Goal: Transaction & Acquisition: Purchase product/service

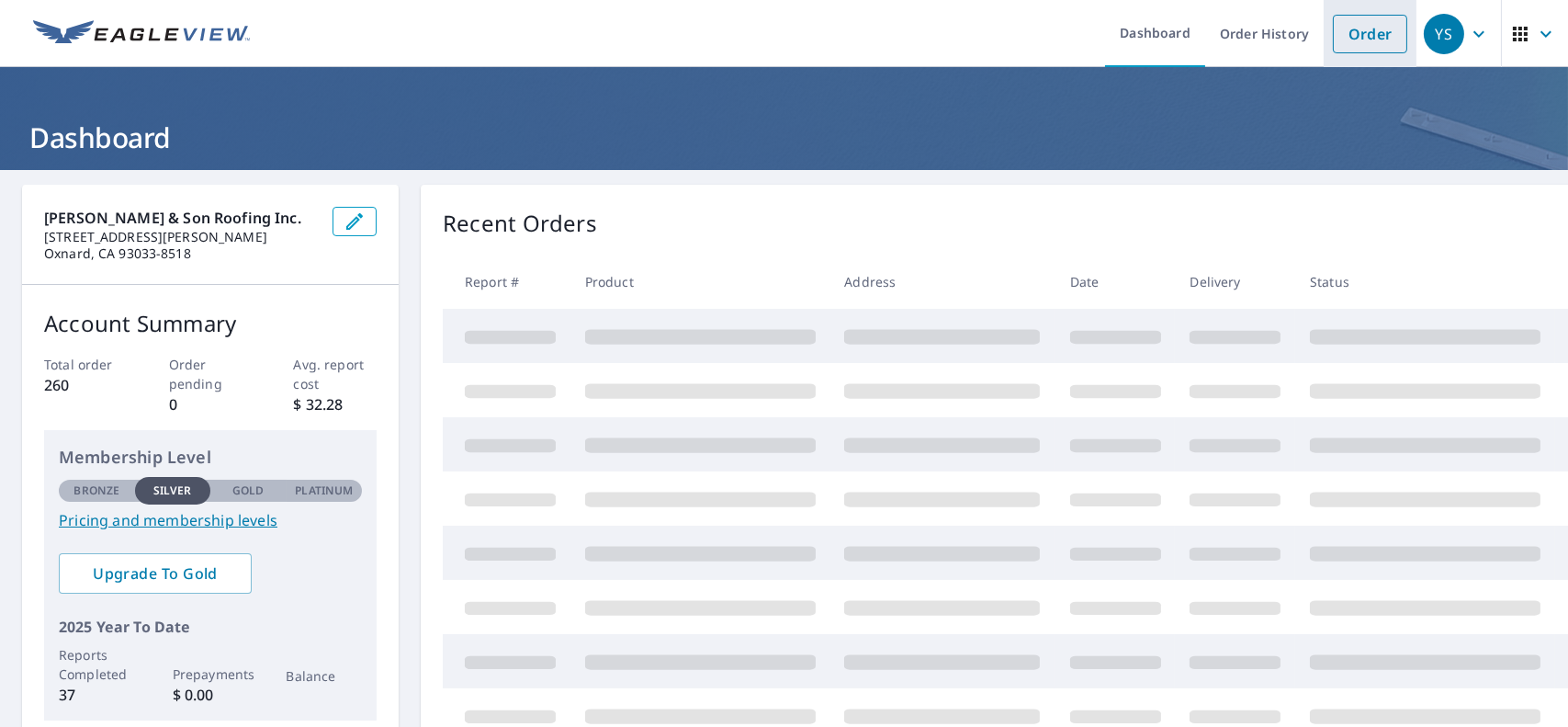
click at [1370, 20] on link "Order" at bounding box center [1369, 34] width 75 height 39
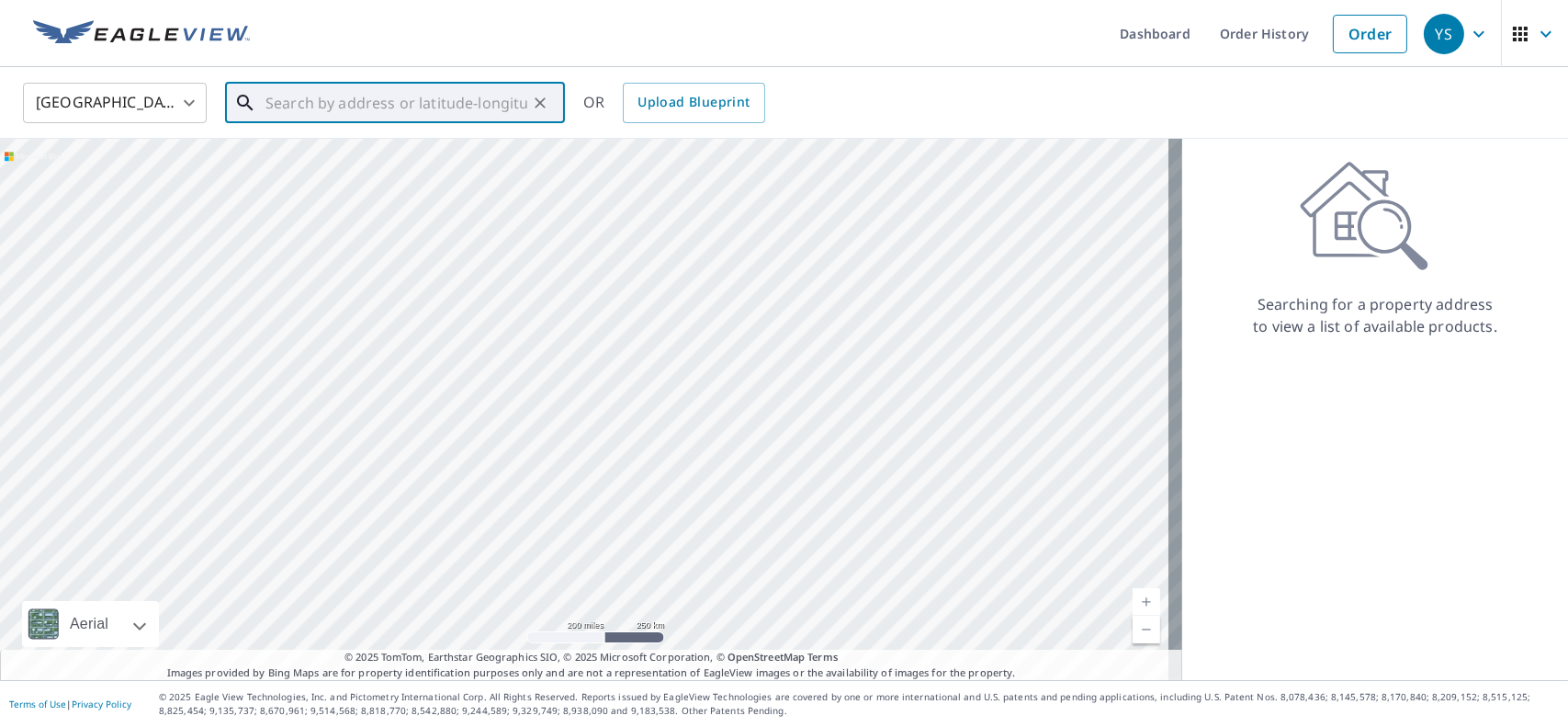
click at [332, 109] on input "text" at bounding box center [395, 103] width 261 height 52
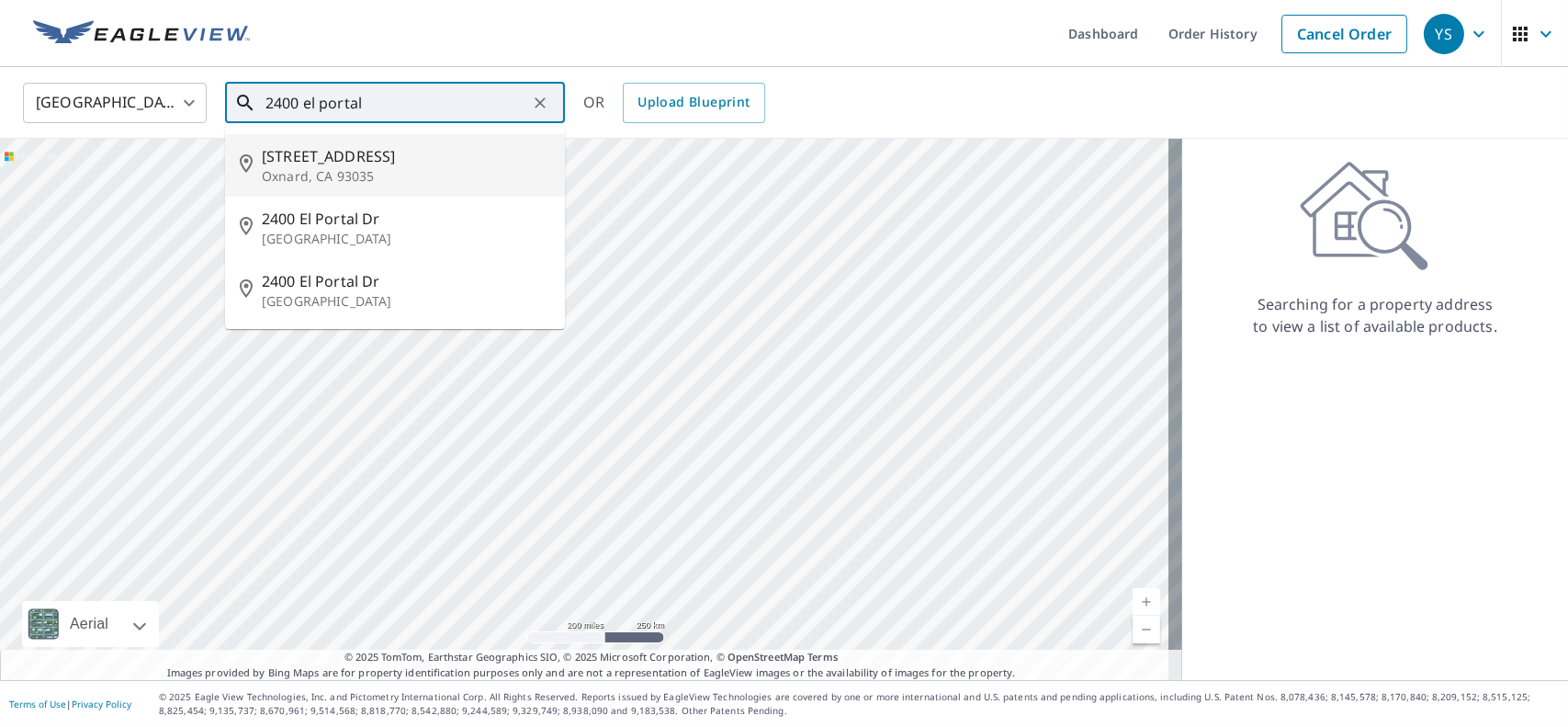
click at [364, 179] on p "Oxnard, CA 93035" at bounding box center [405, 176] width 288 height 18
type input "[STREET_ADDRESS]"
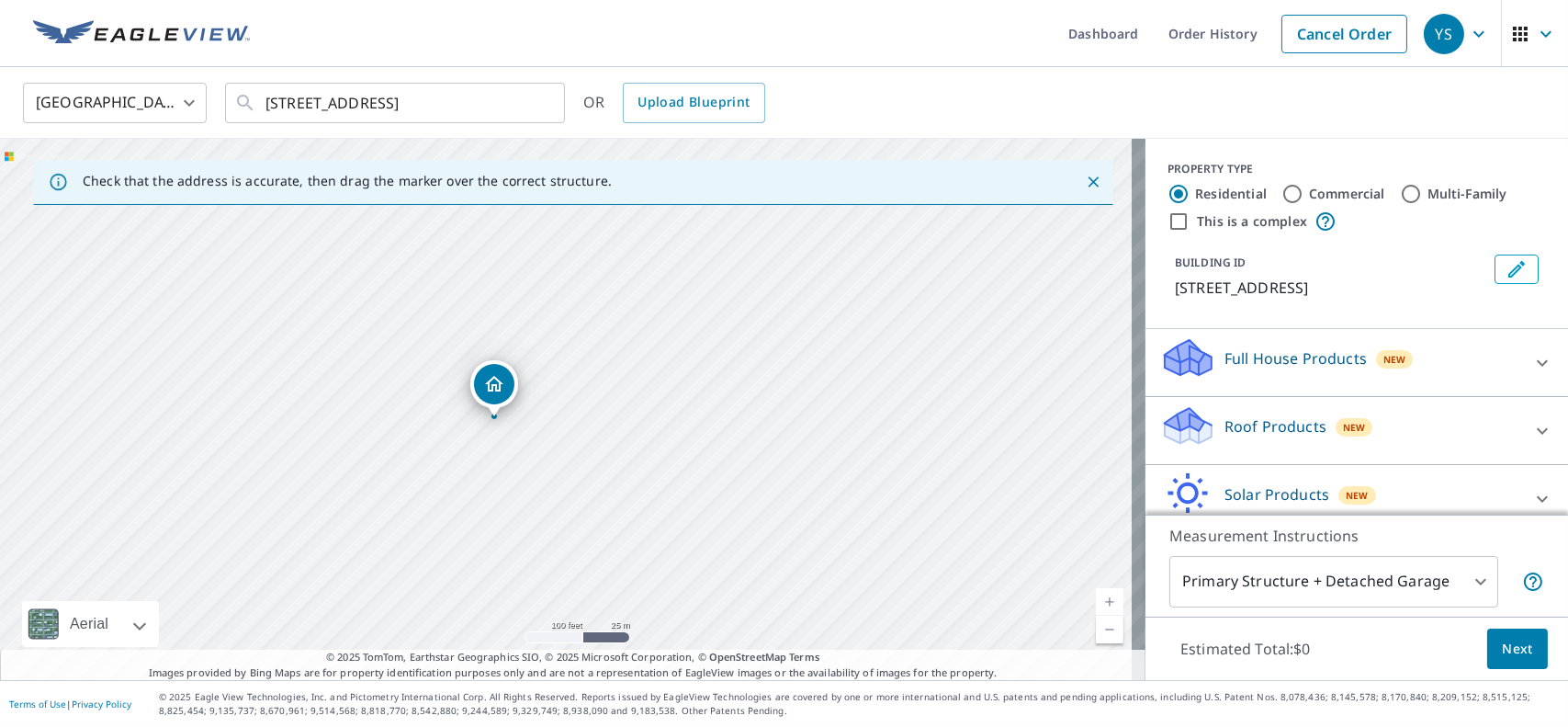
drag, startPoint x: 302, startPoint y: 450, endPoint x: 487, endPoint y: 398, distance: 192.2
click at [420, 426] on div "[STREET_ADDRESS]" at bounding box center [573, 409] width 1145 height 541
drag, startPoint x: 549, startPoint y: 402, endPoint x: 619, endPoint y: 397, distance: 70.2
click at [619, 397] on div "[STREET_ADDRESS]" at bounding box center [573, 409] width 1145 height 541
click at [1291, 418] on p "Roof Products" at bounding box center [1275, 427] width 102 height 22
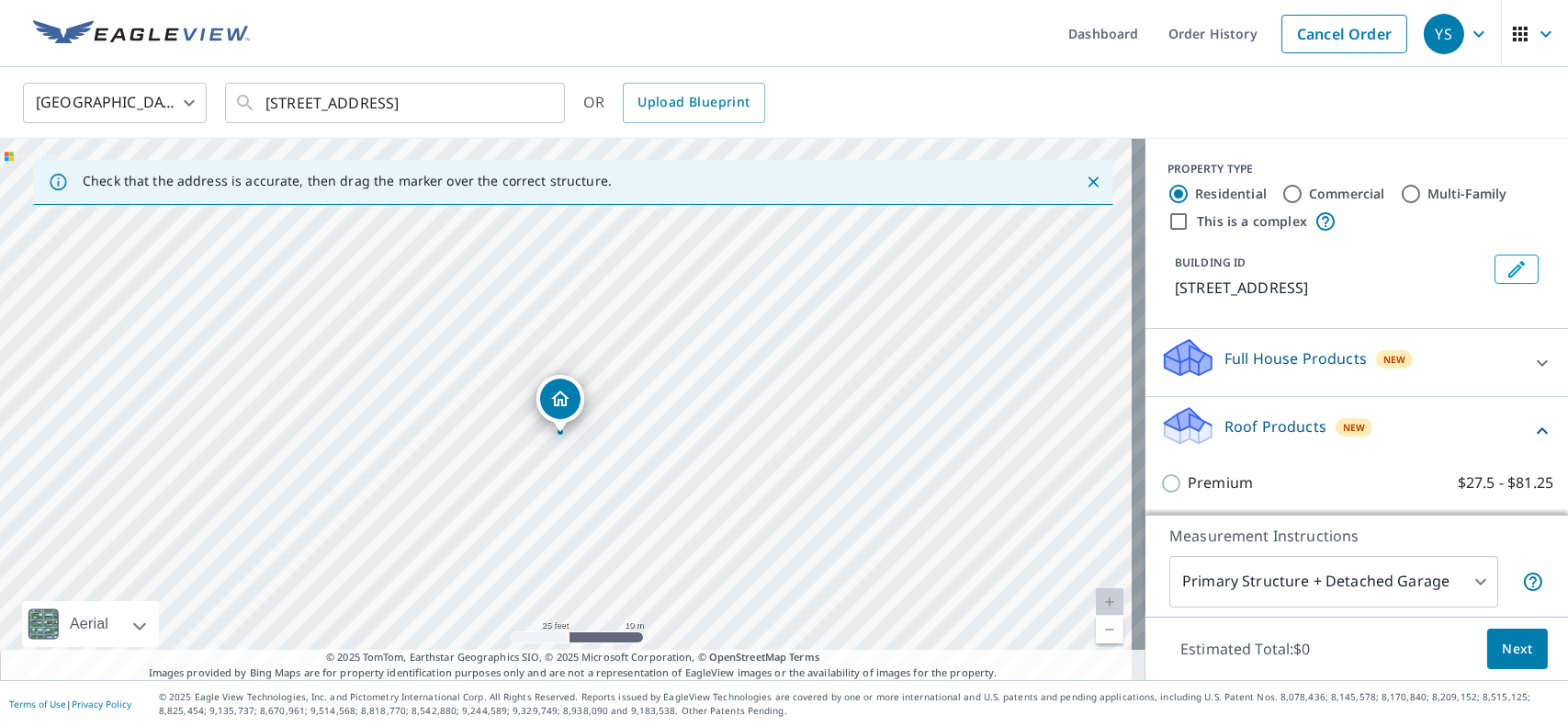
scroll to position [184, 0]
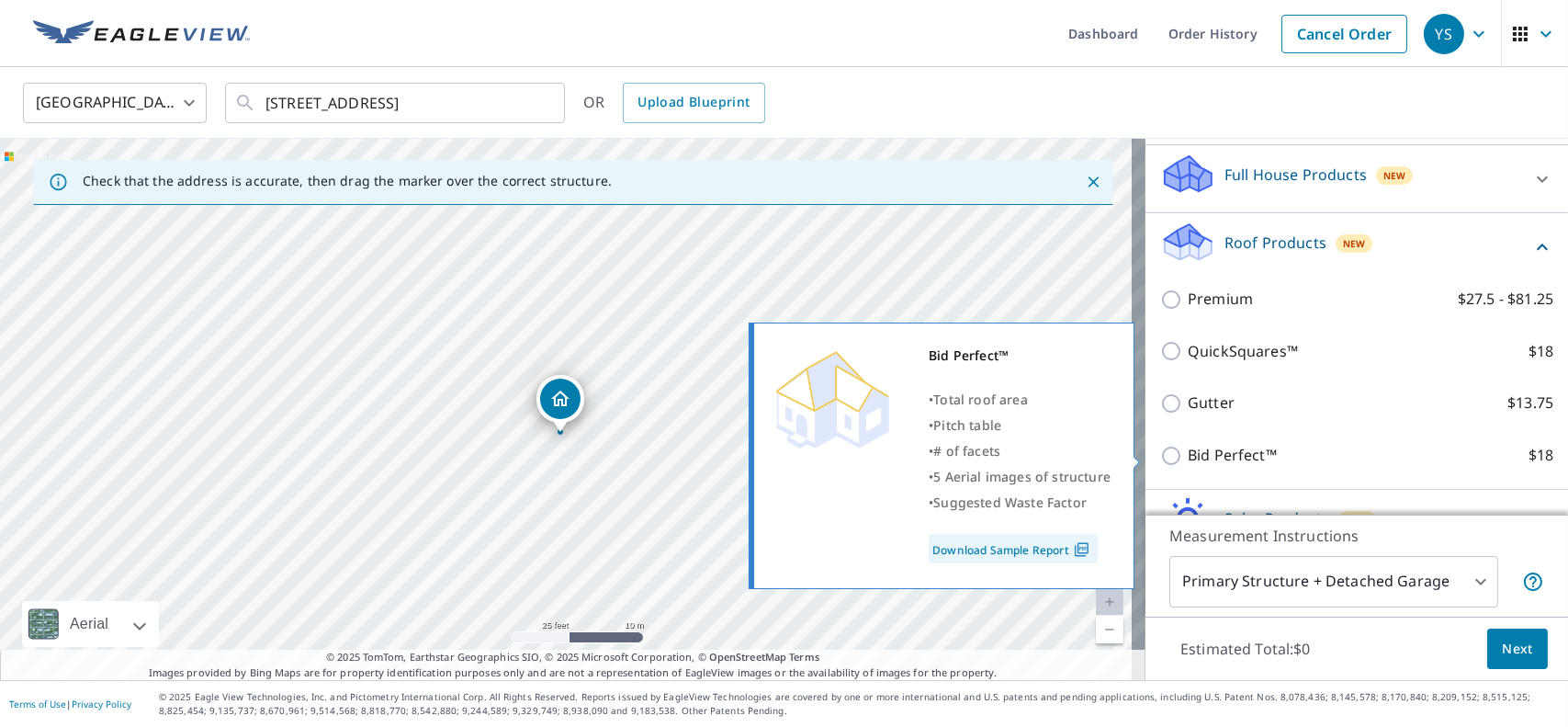
click at [1236, 460] on p "Bid Perfect™" at bounding box center [1232, 454] width 89 height 23
click at [1188, 460] on input "Bid Perfect™ $18" at bounding box center [1174, 455] width 28 height 22
checkbox input "true"
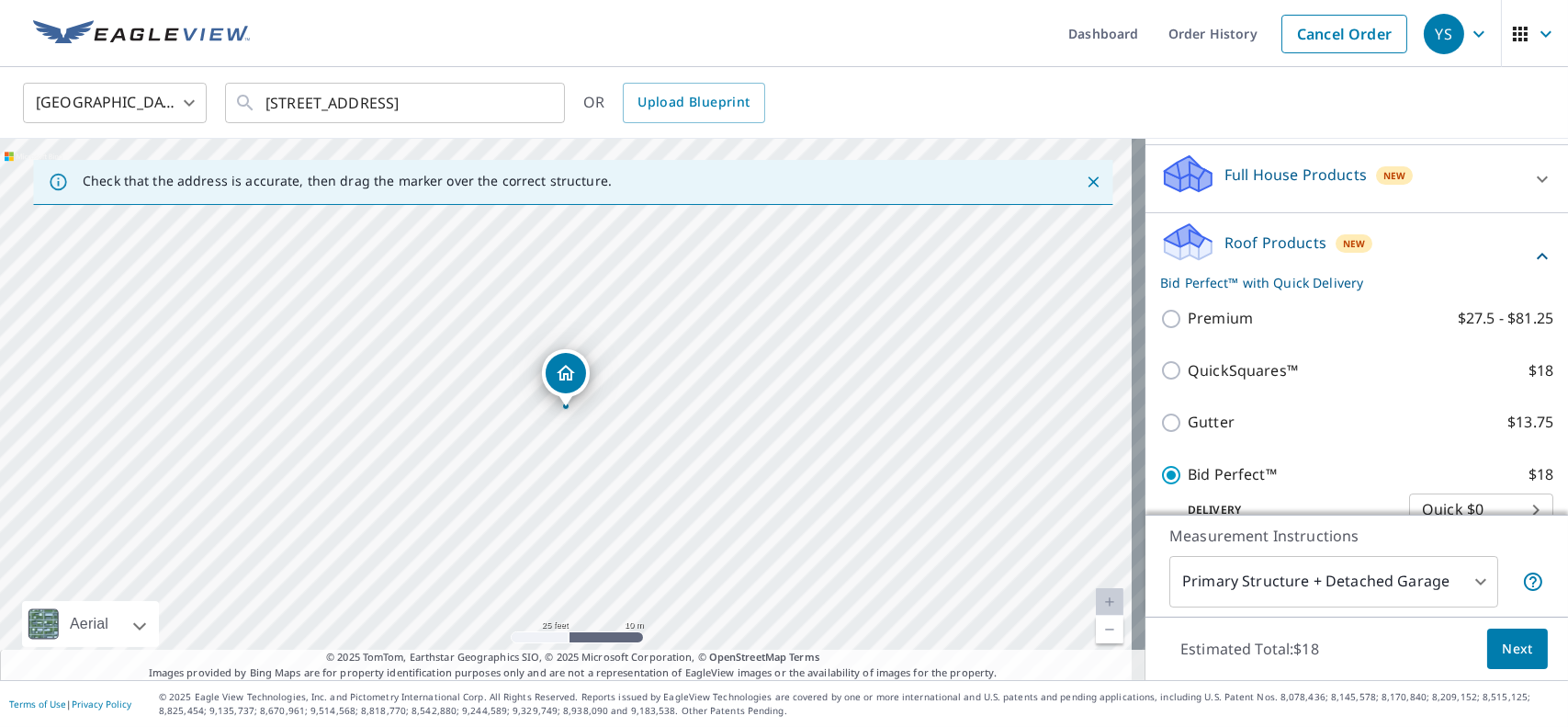
scroll to position [355, 0]
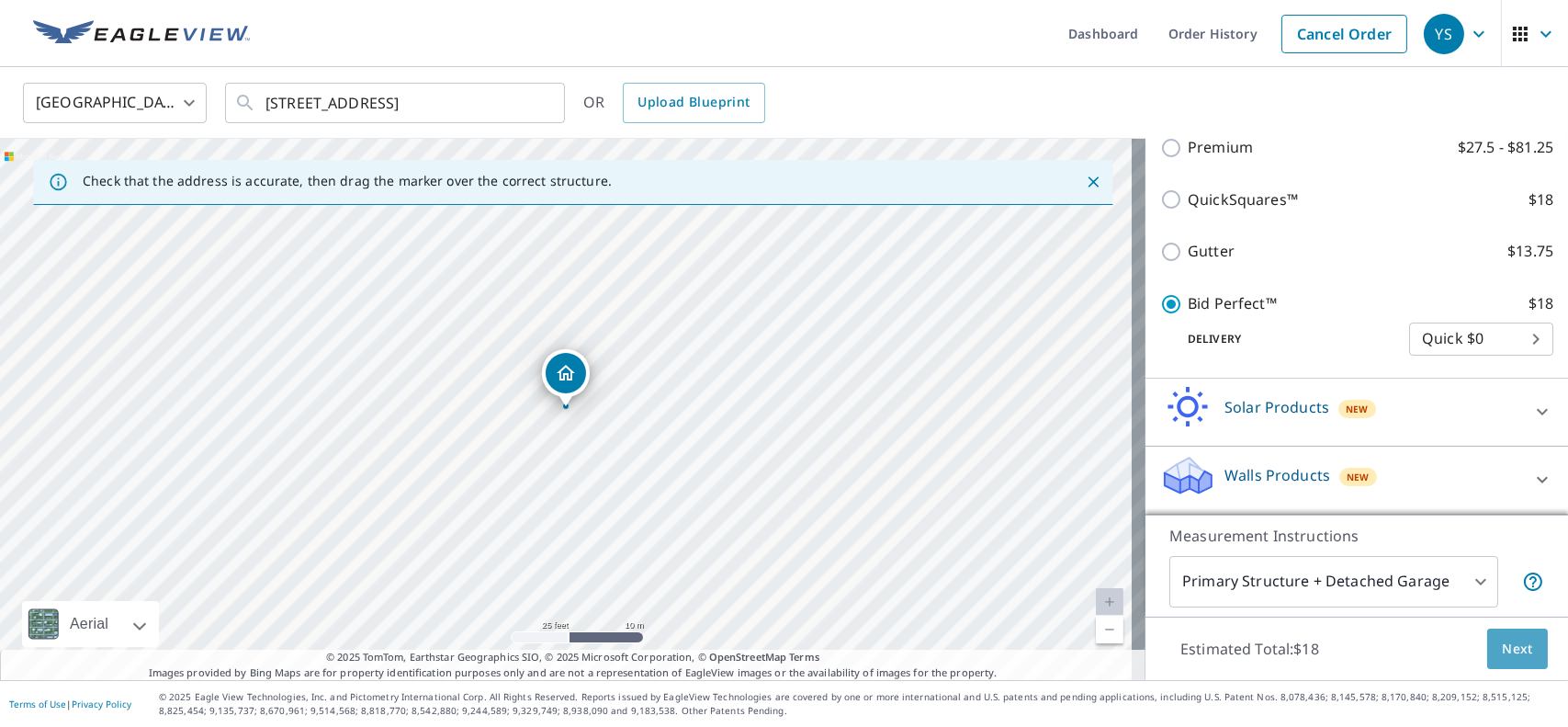
click at [1502, 642] on span "Next" at bounding box center [1517, 648] width 31 height 23
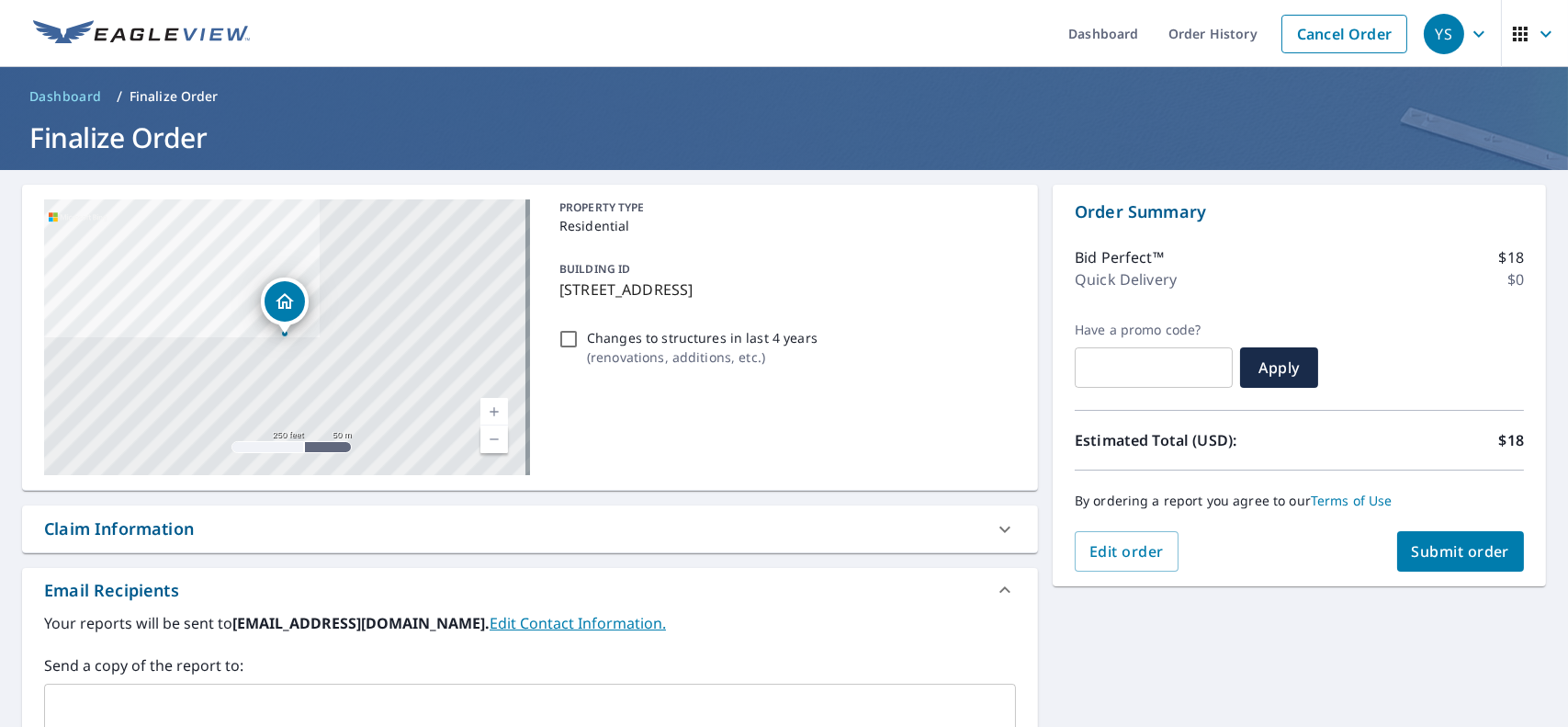
click at [1427, 557] on span "Submit order" at bounding box center [1461, 551] width 98 height 20
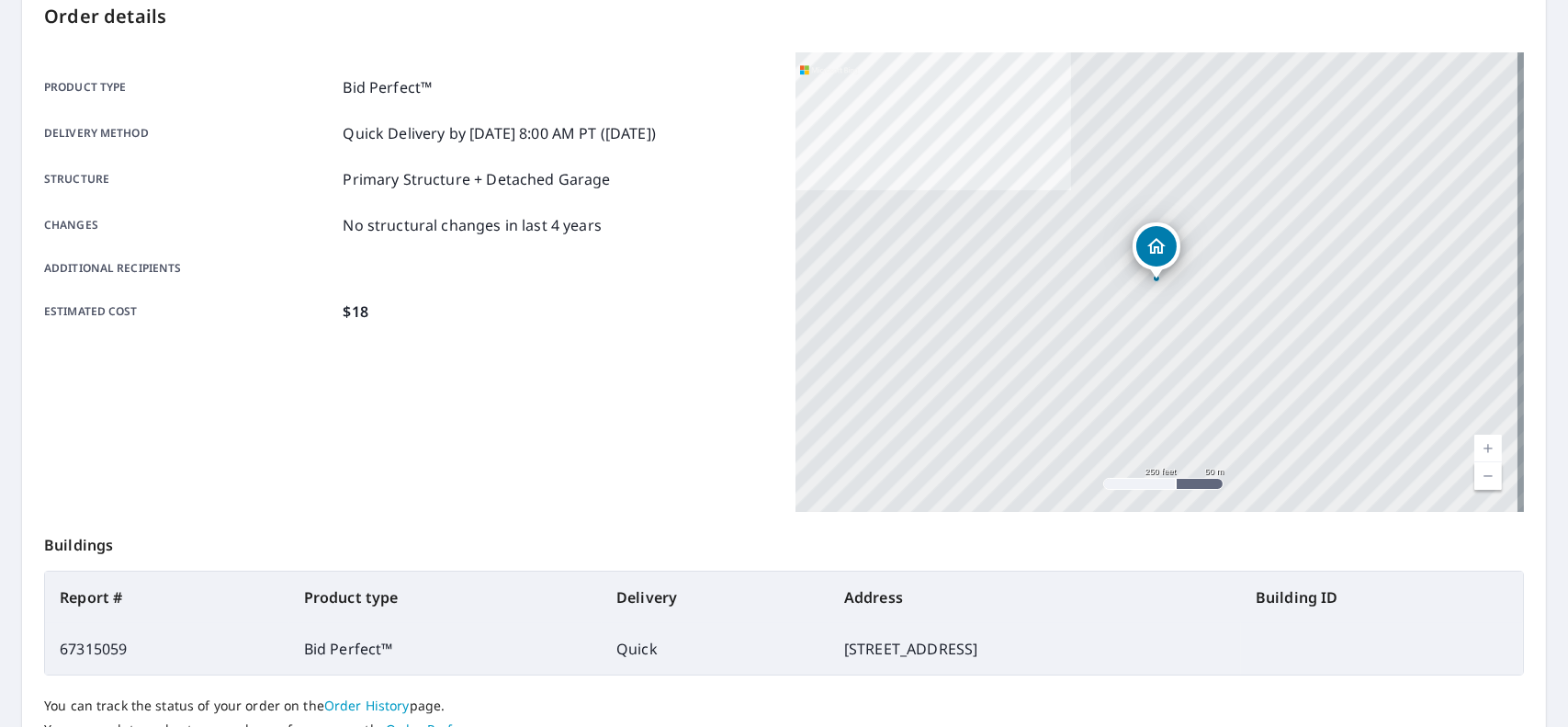
scroll to position [353, 0]
